Goal: Download file/media

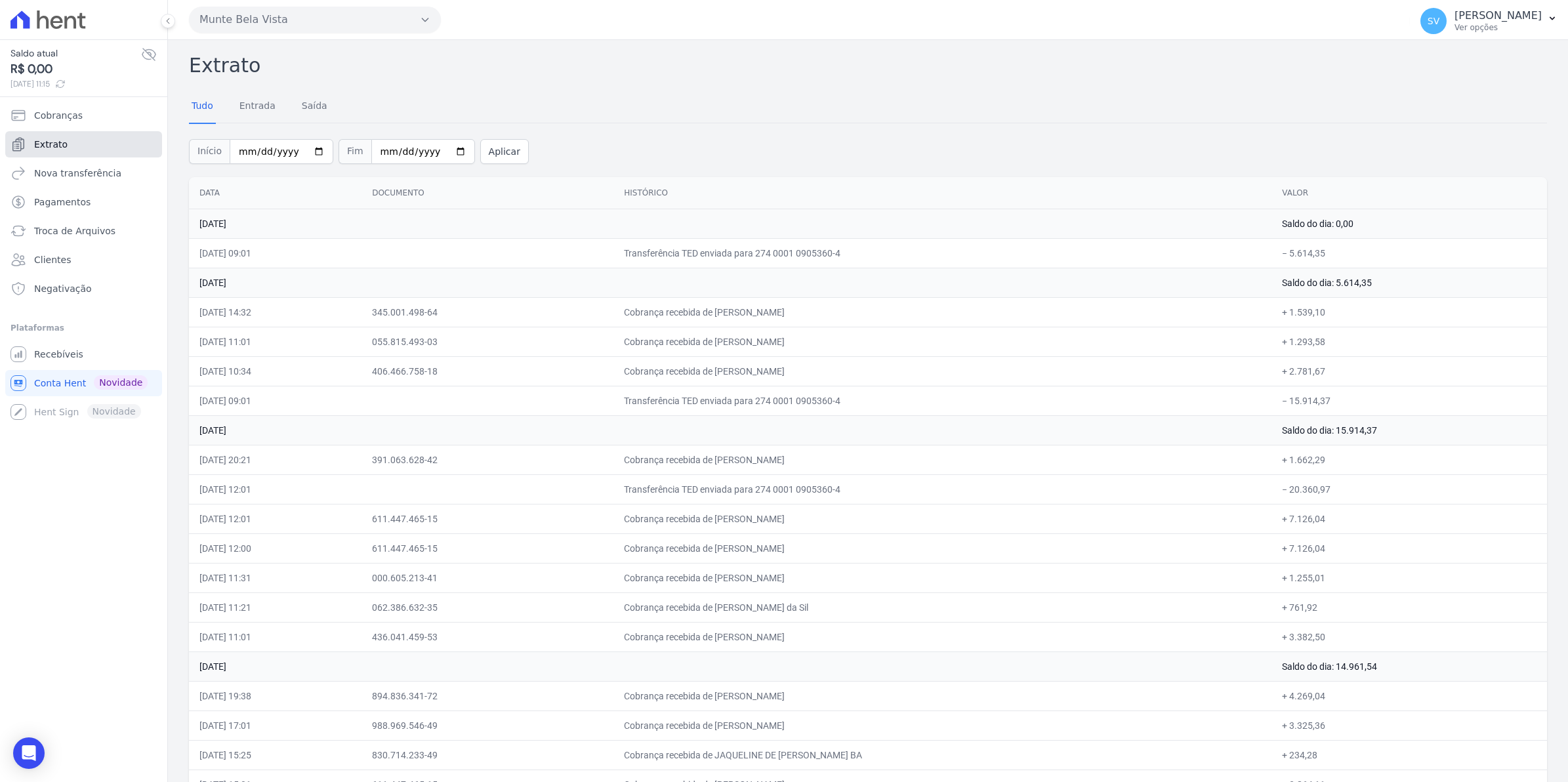
click at [31, 146] on link "Extrato" at bounding box center [84, 144] width 157 height 26
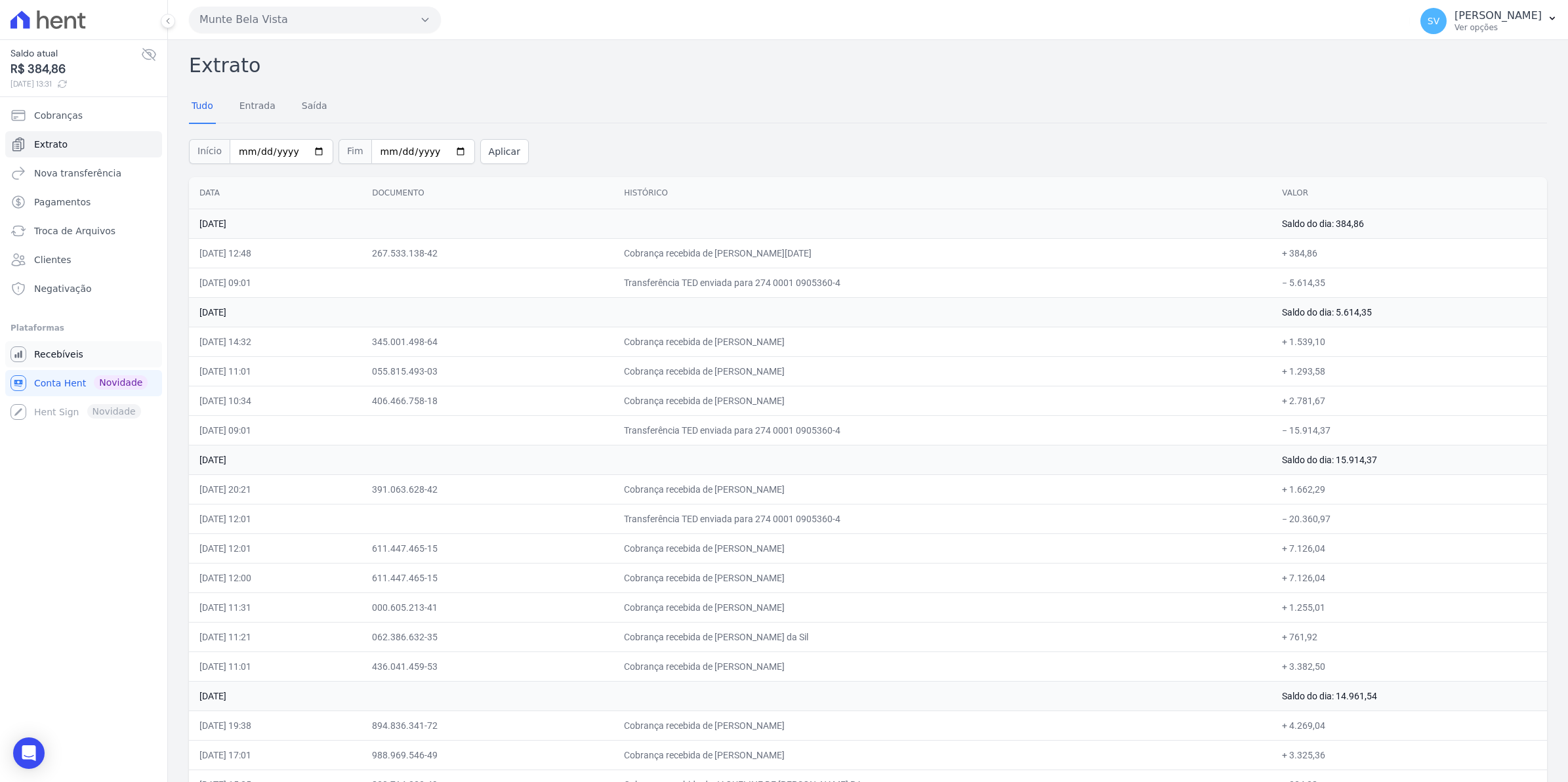
click at [53, 353] on span "Recebíveis" at bounding box center [58, 354] width 49 height 13
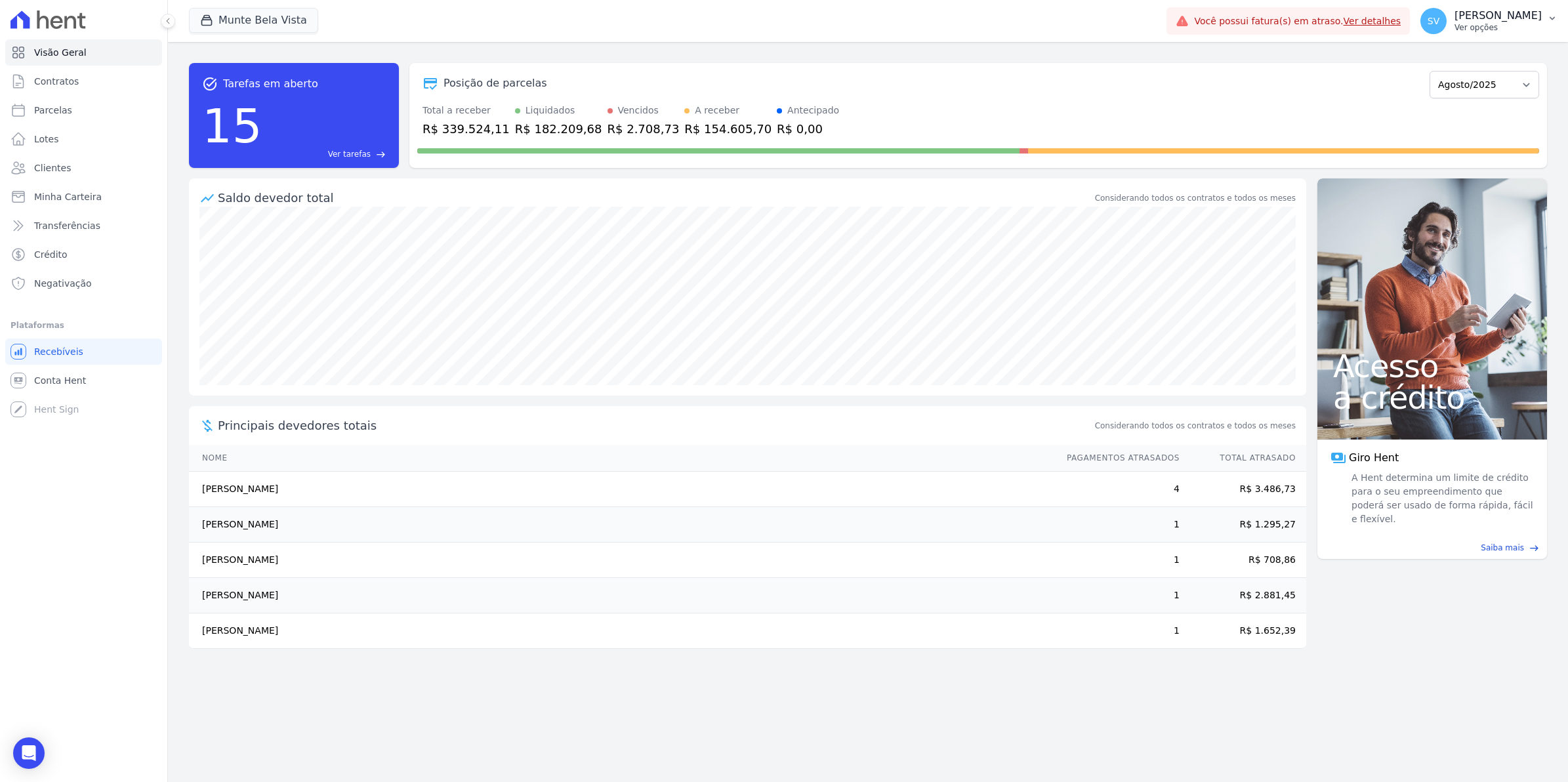
click at [1439, 24] on span "SV" at bounding box center [1434, 21] width 12 height 9
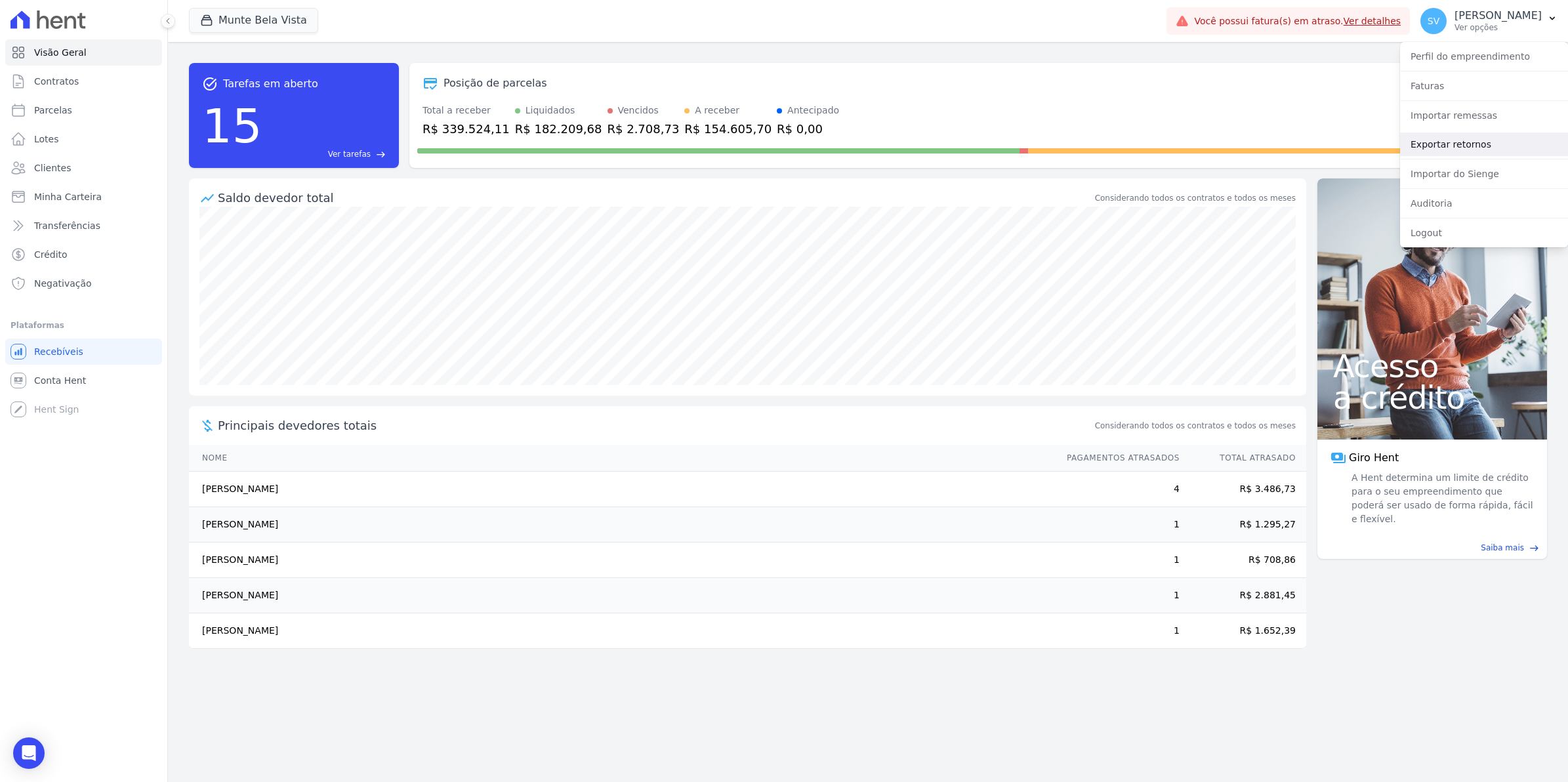
click at [1437, 152] on link "Exportar retornos" at bounding box center [1484, 145] width 168 height 23
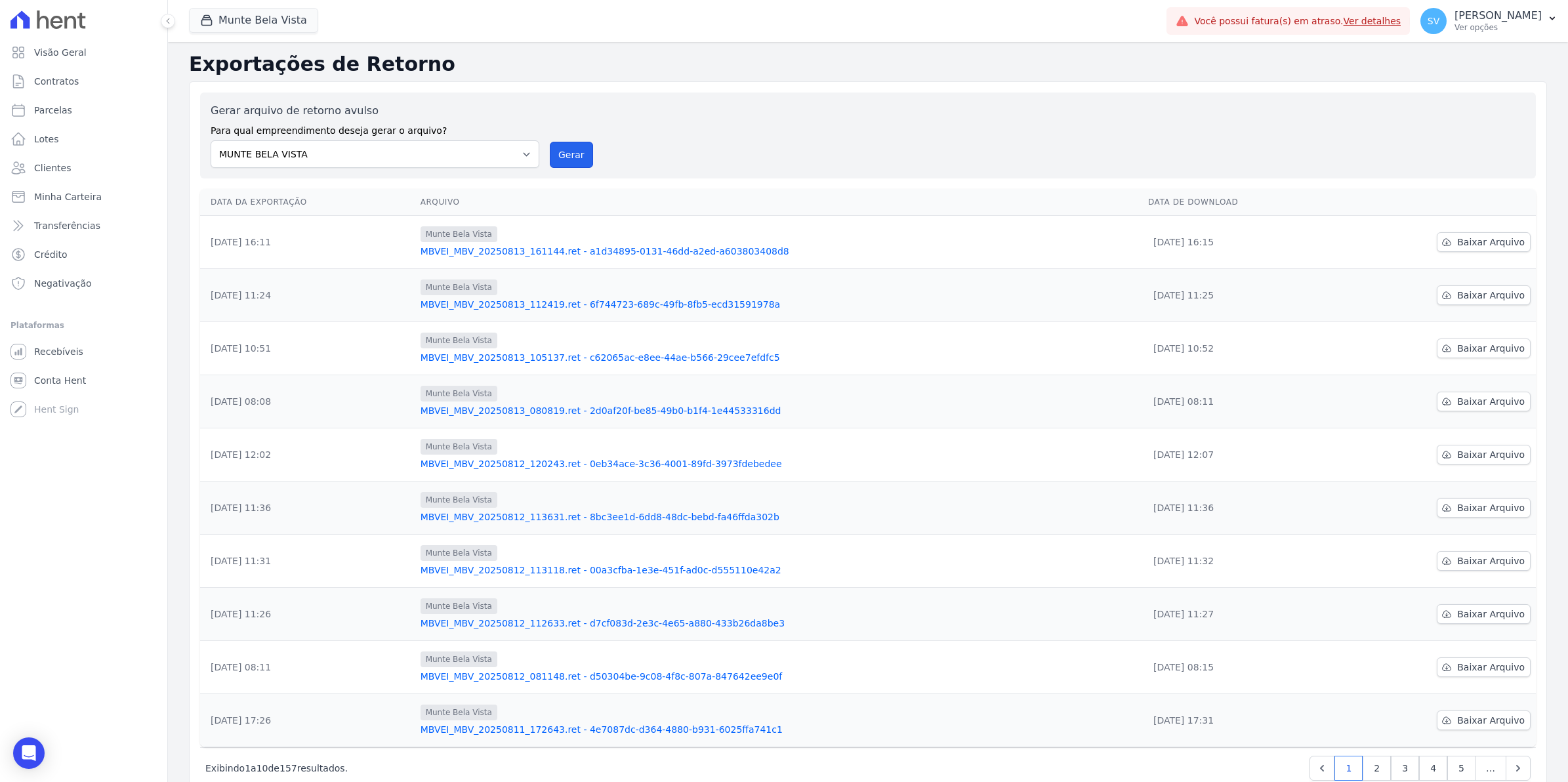
click at [571, 155] on button "Gerar" at bounding box center [571, 155] width 43 height 26
drag, startPoint x: 575, startPoint y: 151, endPoint x: 831, endPoint y: 120, distance: 257.9
click at [575, 151] on button "Gerar" at bounding box center [571, 155] width 43 height 26
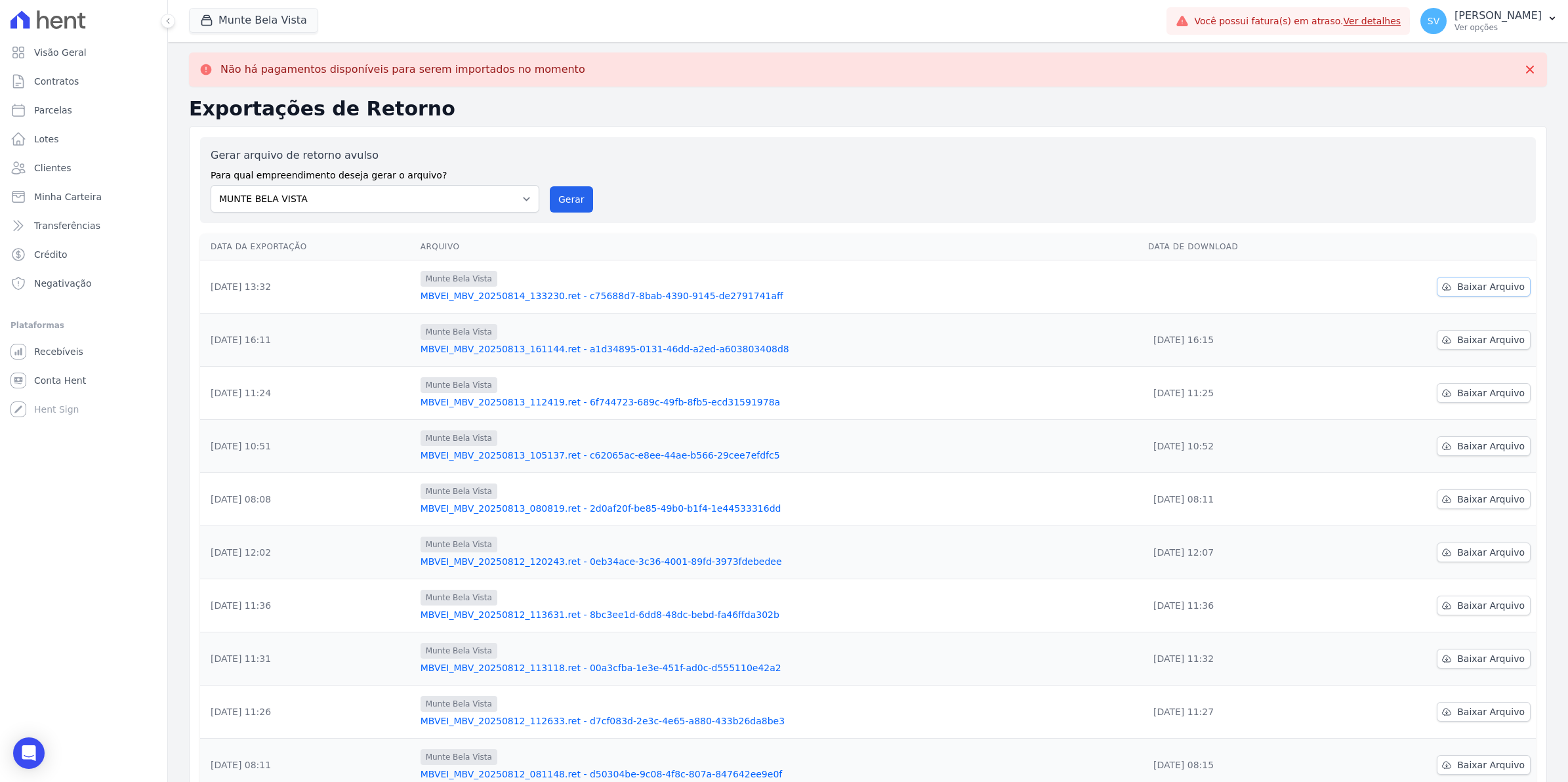
click at [1481, 287] on span "Baixar Arquivo" at bounding box center [1490, 287] width 68 height 13
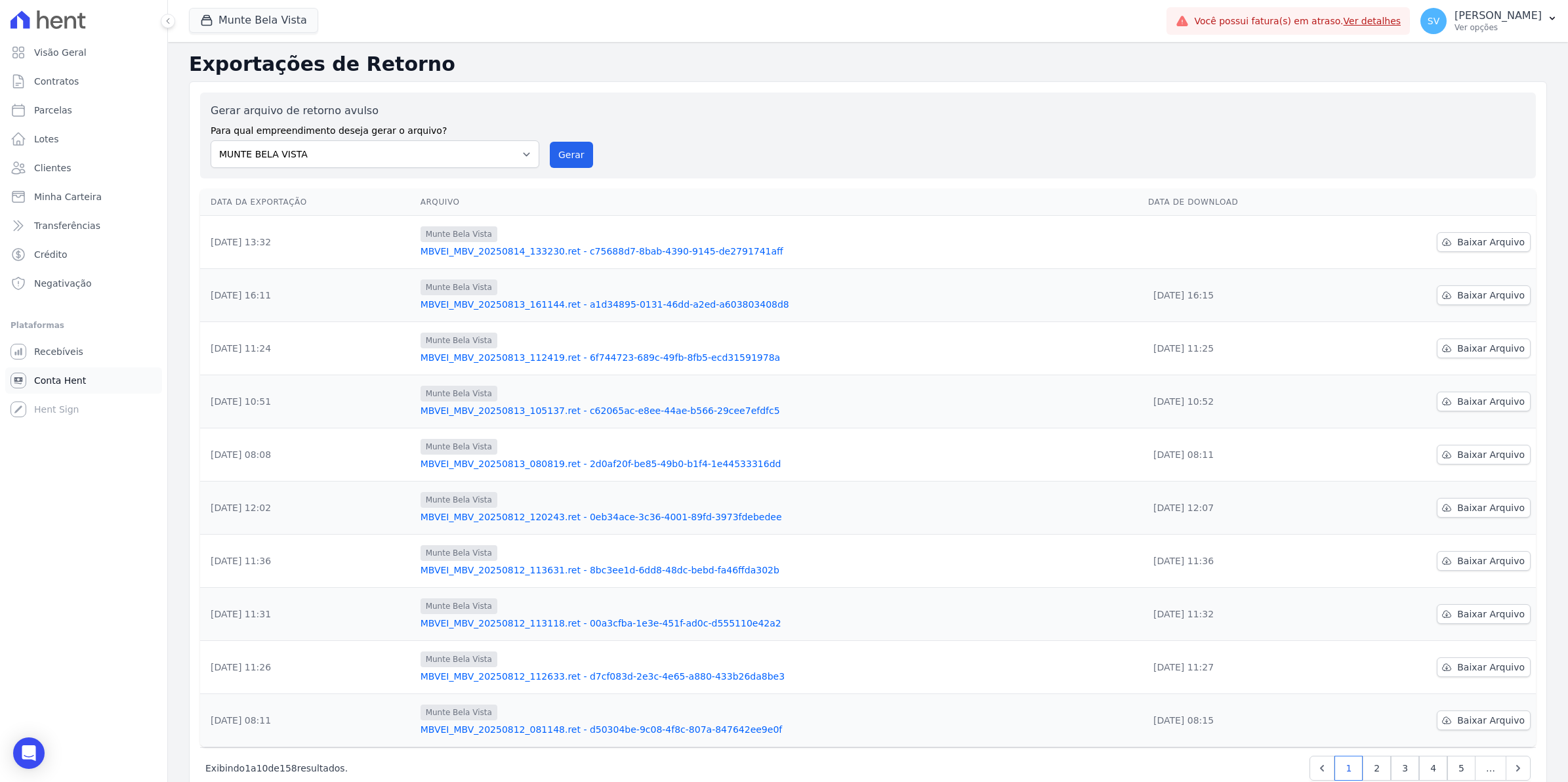
click at [48, 381] on span "Conta Hent" at bounding box center [60, 381] width 52 height 13
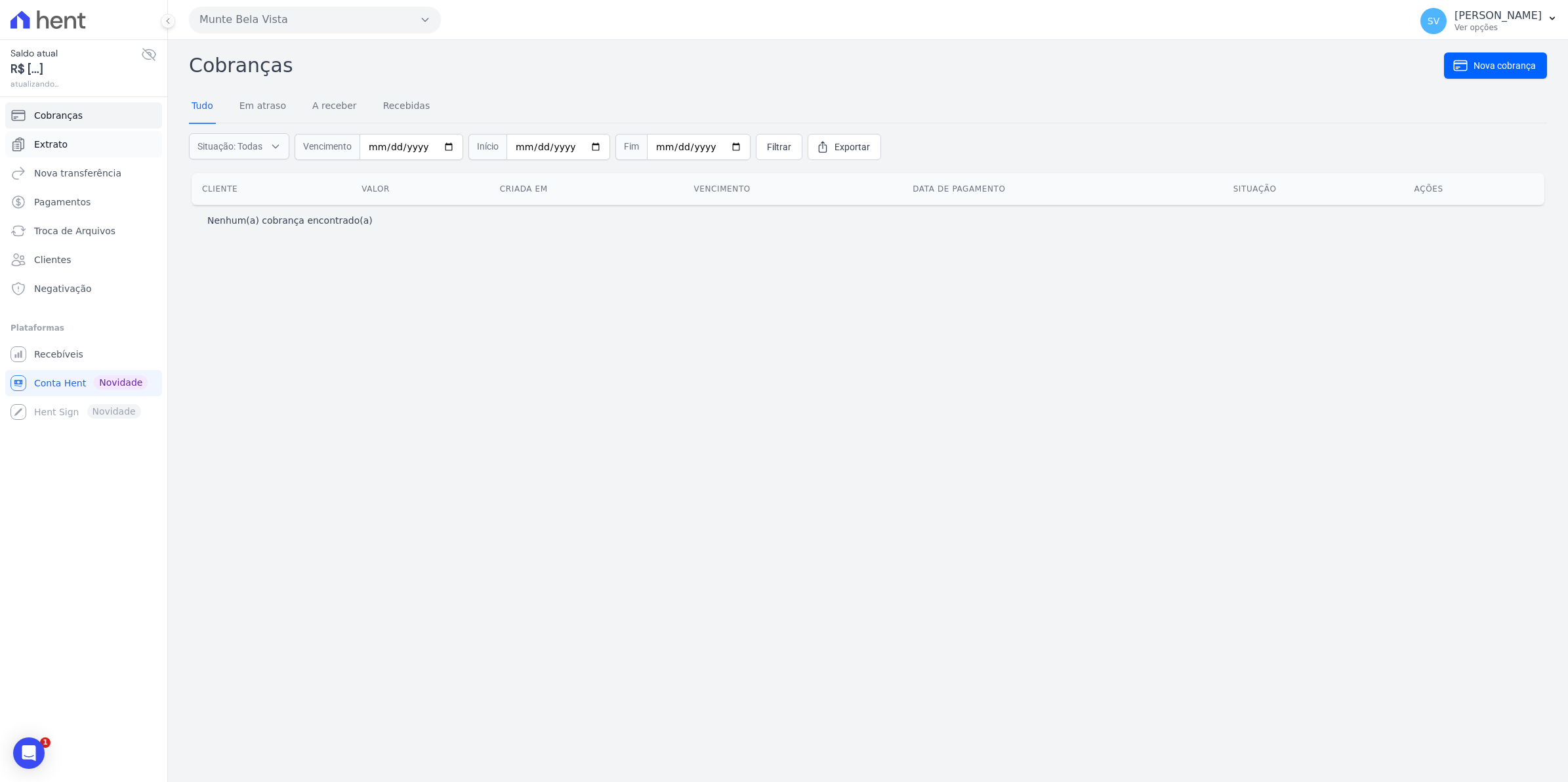
click at [50, 145] on span "Extrato" at bounding box center [51, 145] width 33 height 13
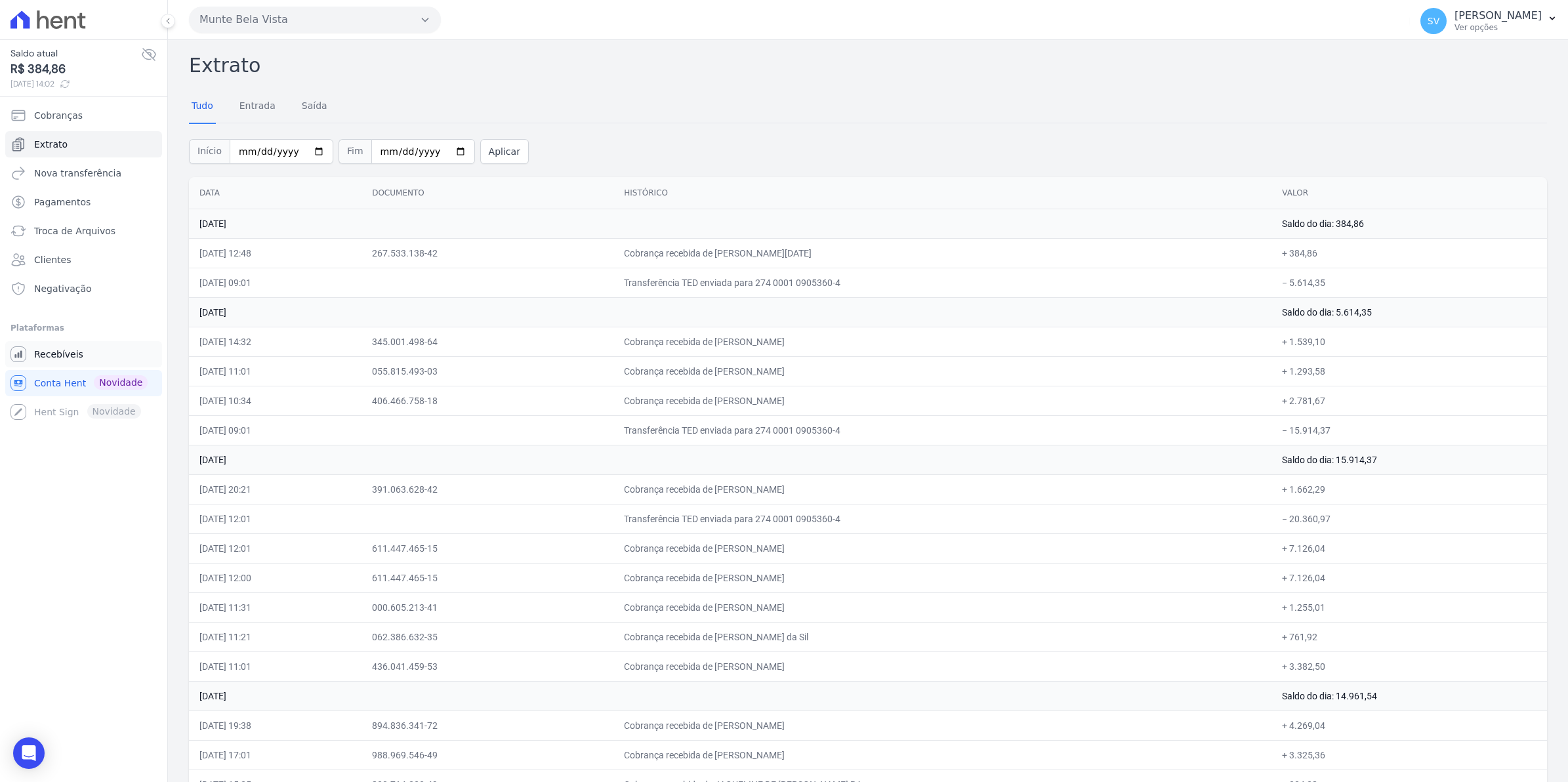
click at [53, 352] on span "Recebíveis" at bounding box center [58, 354] width 49 height 13
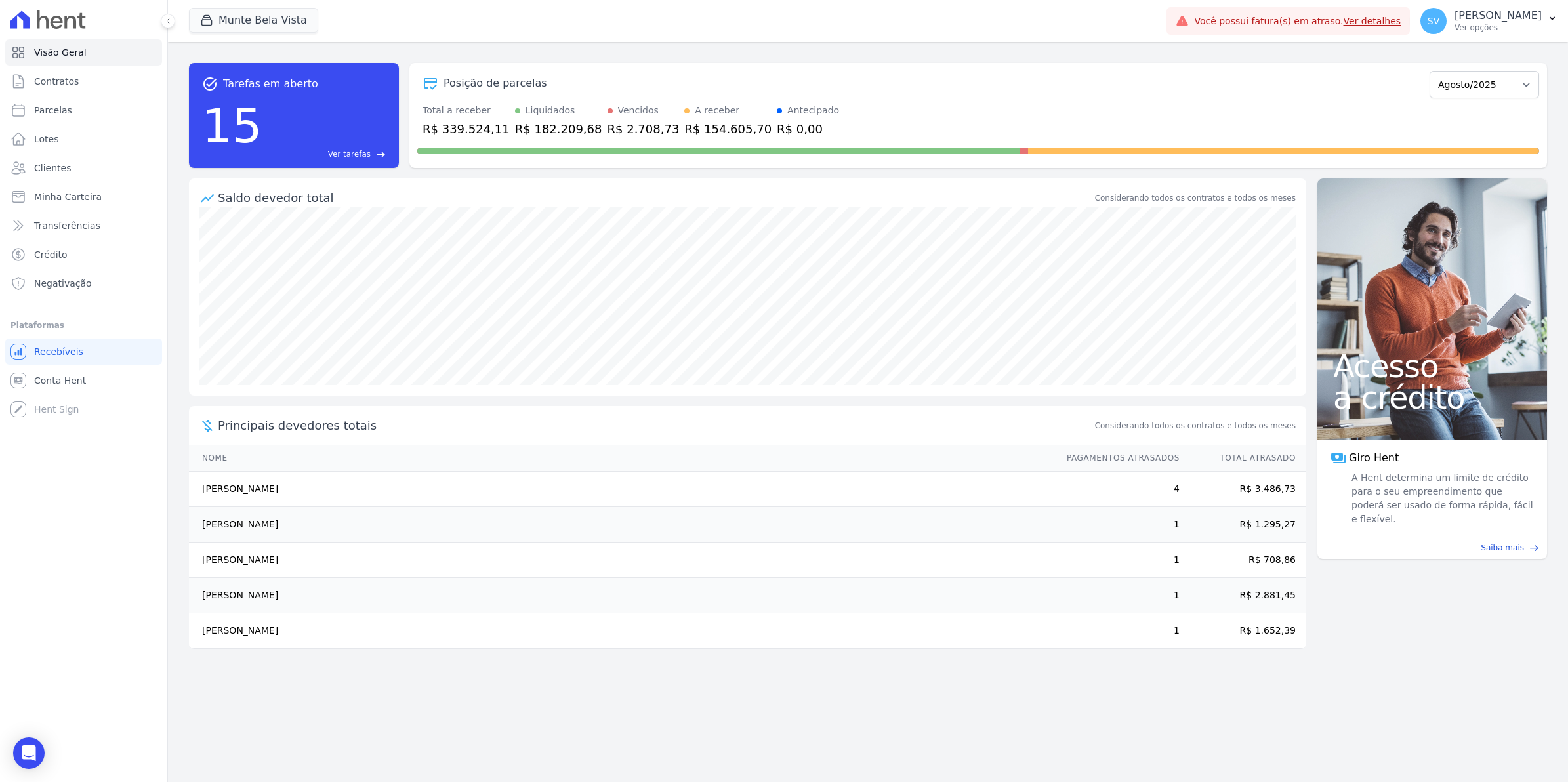
click at [717, 512] on td "[PERSON_NAME]" at bounding box center [622, 525] width 865 height 35
